Goal: Task Accomplishment & Management: Use online tool/utility

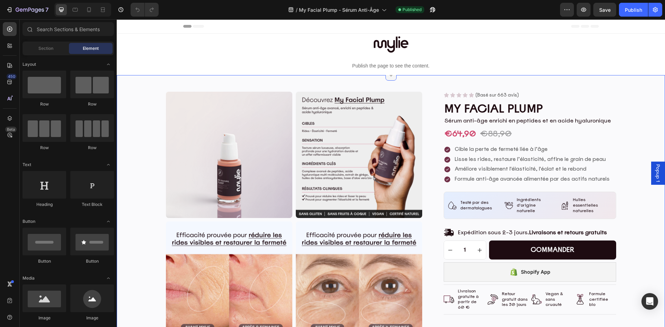
click at [388, 77] on icon at bounding box center [391, 75] width 6 height 6
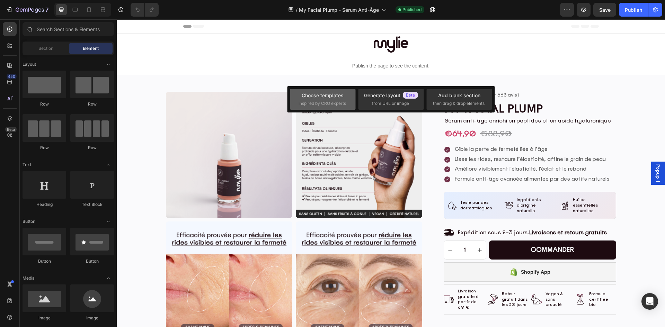
click at [319, 103] on span "inspired by CRO experts" at bounding box center [322, 103] width 47 height 6
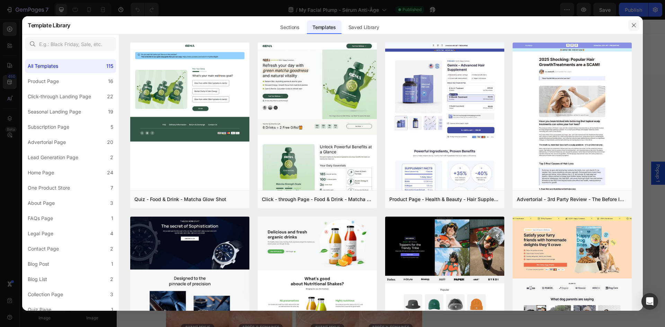
click at [635, 24] on icon "button" at bounding box center [634, 26] width 6 height 6
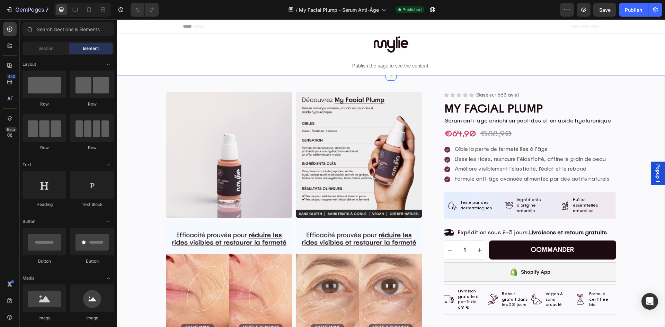
click at [390, 78] on div at bounding box center [391, 75] width 11 height 11
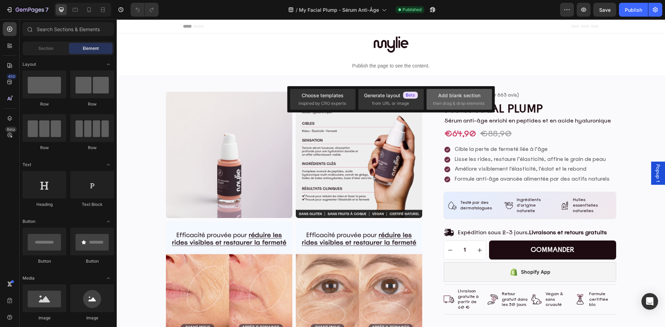
click at [462, 96] on div "Add blank section" at bounding box center [459, 95] width 42 height 7
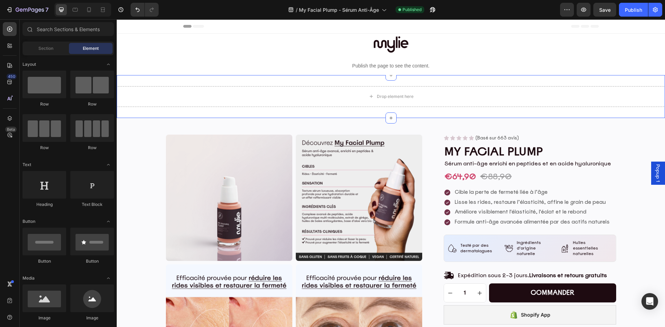
click at [155, 112] on div "Drop element here Section 3" at bounding box center [391, 96] width 549 height 43
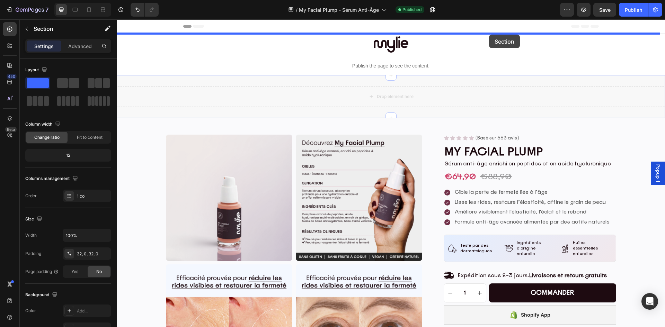
drag, startPoint x: 530, startPoint y: 71, endPoint x: 489, endPoint y: 35, distance: 54.2
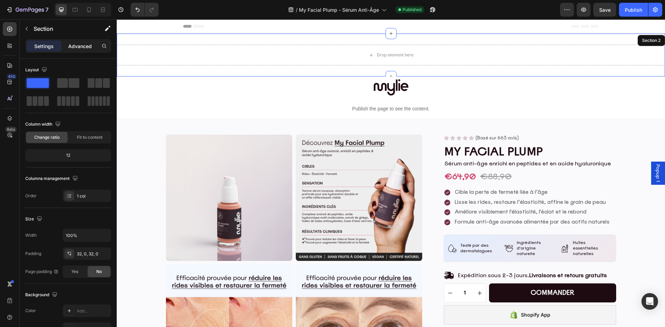
click at [73, 46] on p "Advanced" at bounding box center [80, 46] width 24 height 7
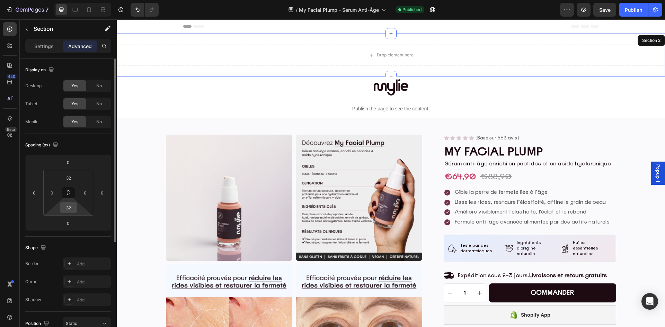
click at [72, 209] on input "32" at bounding box center [69, 208] width 14 height 10
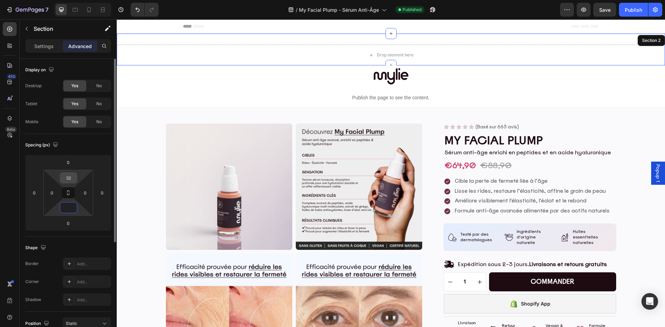
type input "0"
click at [74, 178] on input "32" at bounding box center [69, 178] width 14 height 10
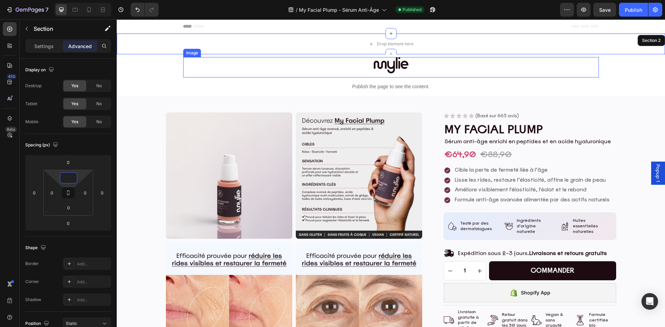
click at [437, 64] on div at bounding box center [391, 65] width 416 height 16
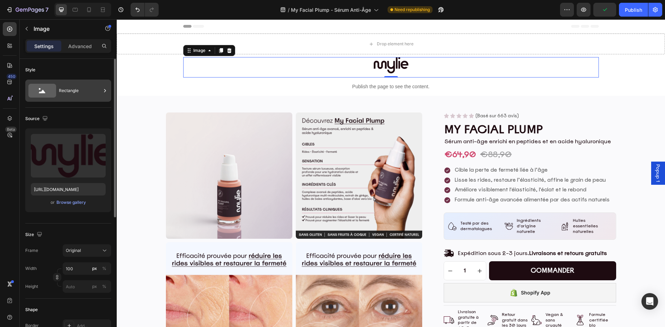
click at [70, 88] on div "Rectangle" at bounding box center [80, 91] width 42 height 16
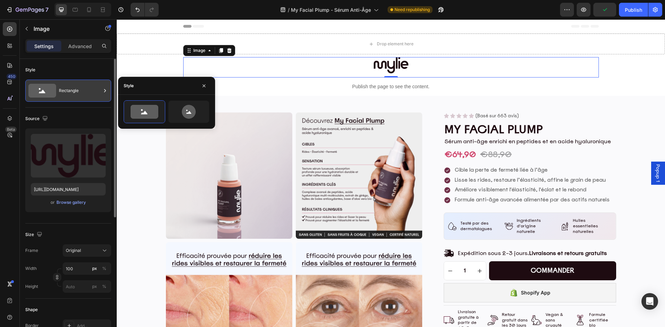
click at [70, 88] on div "Rectangle" at bounding box center [80, 91] width 42 height 16
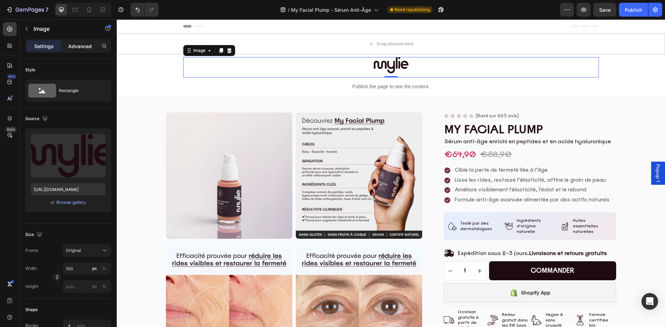
click at [83, 49] on p "Advanced" at bounding box center [80, 46] width 24 height 7
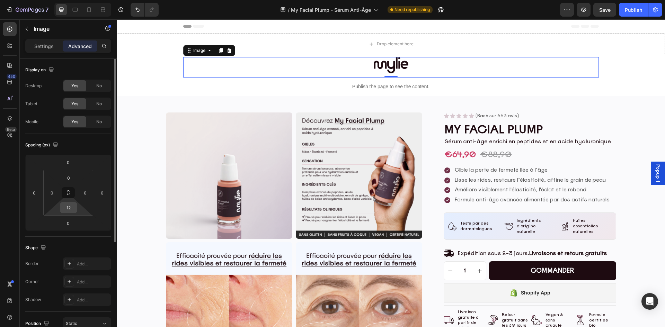
click at [73, 205] on input "12" at bounding box center [69, 208] width 14 height 10
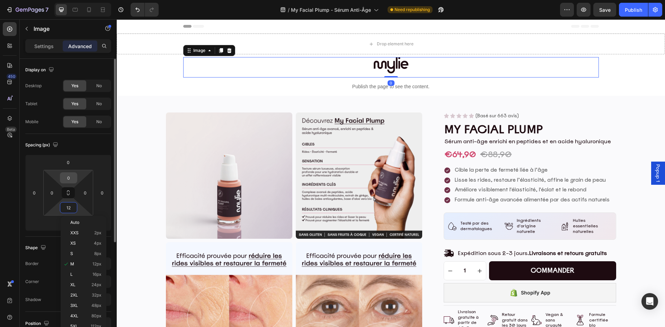
click at [75, 180] on input "0" at bounding box center [69, 178] width 14 height 10
paste input "12"
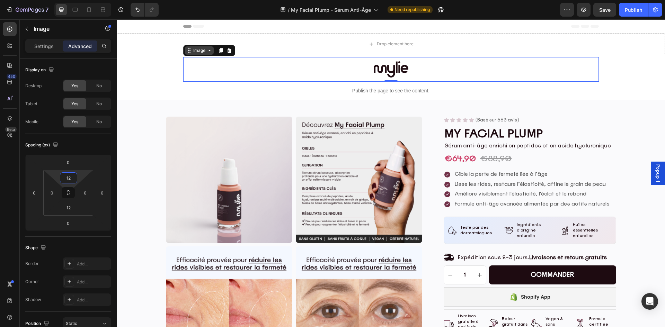
type input "12"
click at [202, 54] on div "Image" at bounding box center [199, 50] width 29 height 8
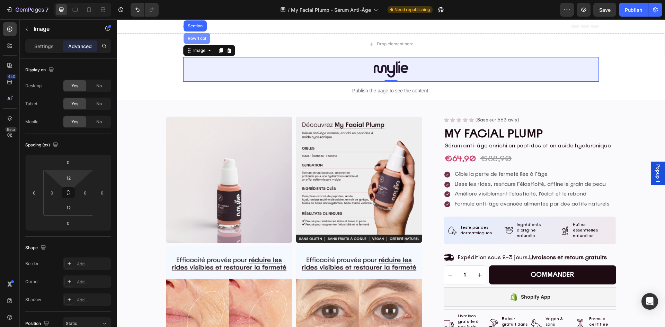
click at [195, 37] on div "Row 1 col" at bounding box center [196, 38] width 21 height 4
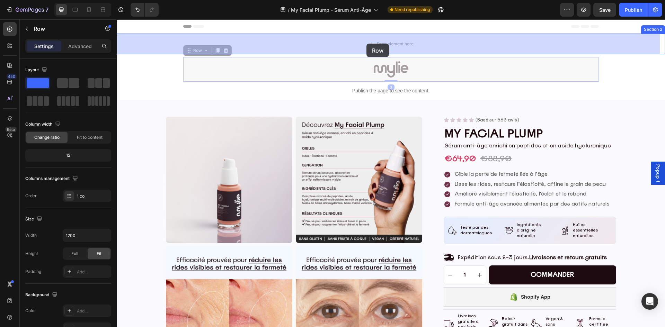
drag, startPoint x: 199, startPoint y: 52, endPoint x: 367, endPoint y: 44, distance: 168.3
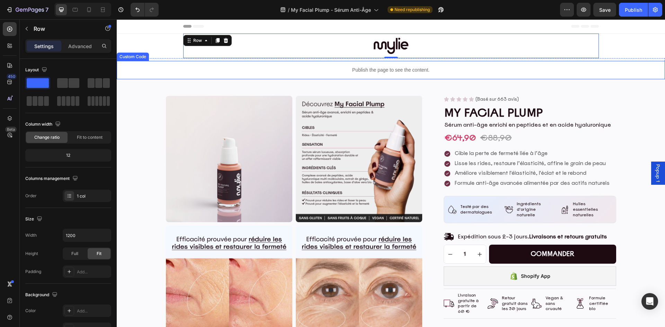
click at [433, 70] on p "Publish the page to see the content." at bounding box center [391, 70] width 549 height 7
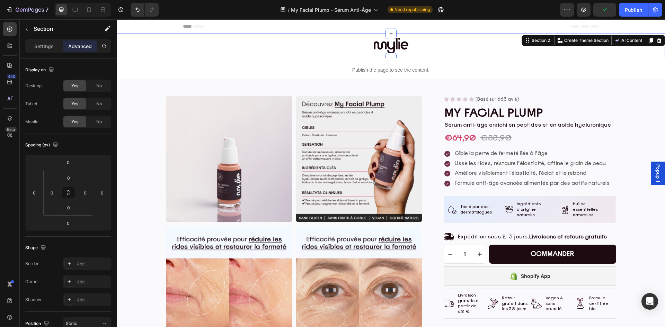
click at [142, 43] on div "Image Row" at bounding box center [391, 46] width 549 height 25
drag, startPoint x: 610, startPoint y: 8, endPoint x: 607, endPoint y: 18, distance: 10.3
click at [610, 8] on span "Save" at bounding box center [605, 10] width 11 height 6
click at [585, 12] on icon "button" at bounding box center [583, 9] width 7 height 7
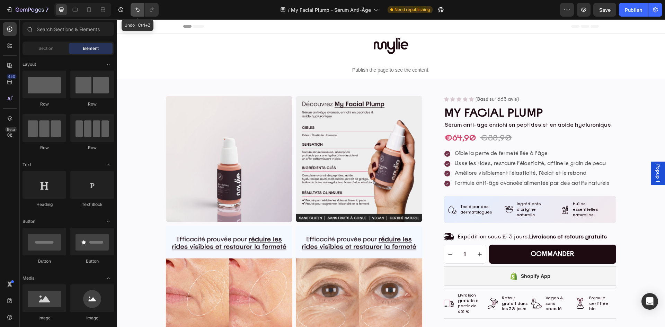
click at [137, 9] on icon "Undo/Redo" at bounding box center [138, 10] width 4 height 5
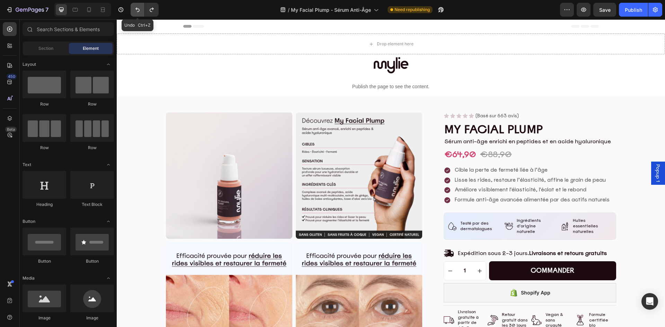
click at [137, 9] on icon "Undo/Redo" at bounding box center [138, 10] width 4 height 5
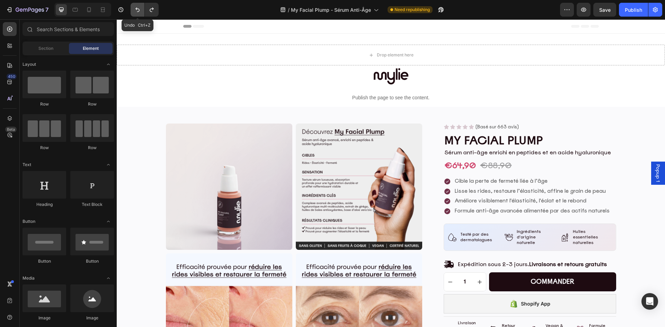
click at [137, 9] on icon "Undo/Redo" at bounding box center [138, 10] width 4 height 5
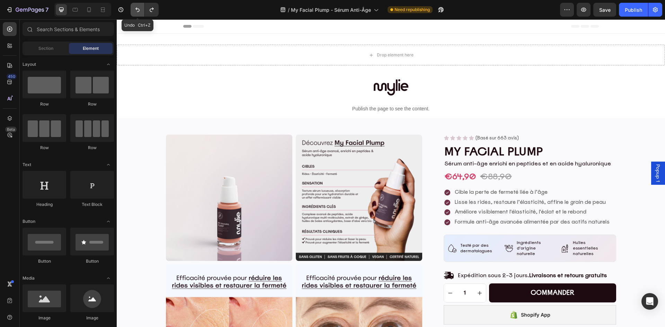
click at [137, 9] on icon "Undo/Redo" at bounding box center [138, 10] width 4 height 5
click at [140, 10] on icon "Undo/Redo" at bounding box center [137, 9] width 7 height 7
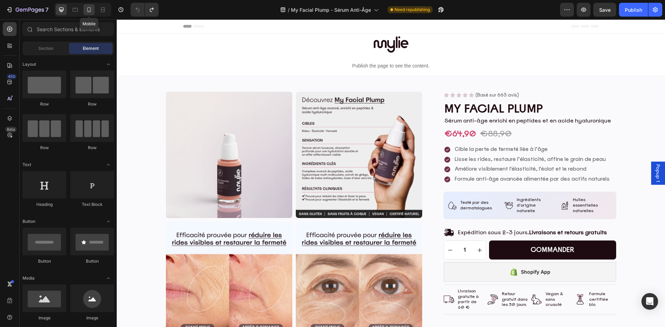
click at [89, 10] on icon at bounding box center [89, 9] width 7 height 7
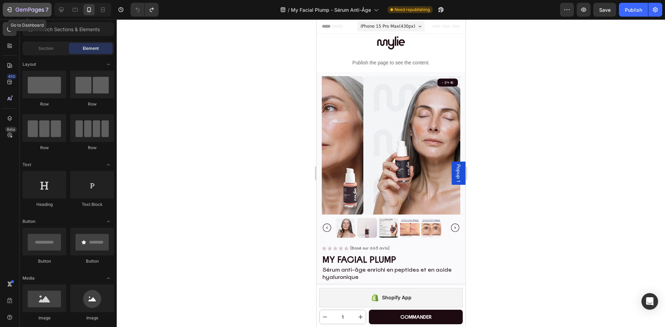
click at [21, 12] on icon "button" at bounding box center [30, 10] width 28 height 6
